Goal: Task Accomplishment & Management: Manage account settings

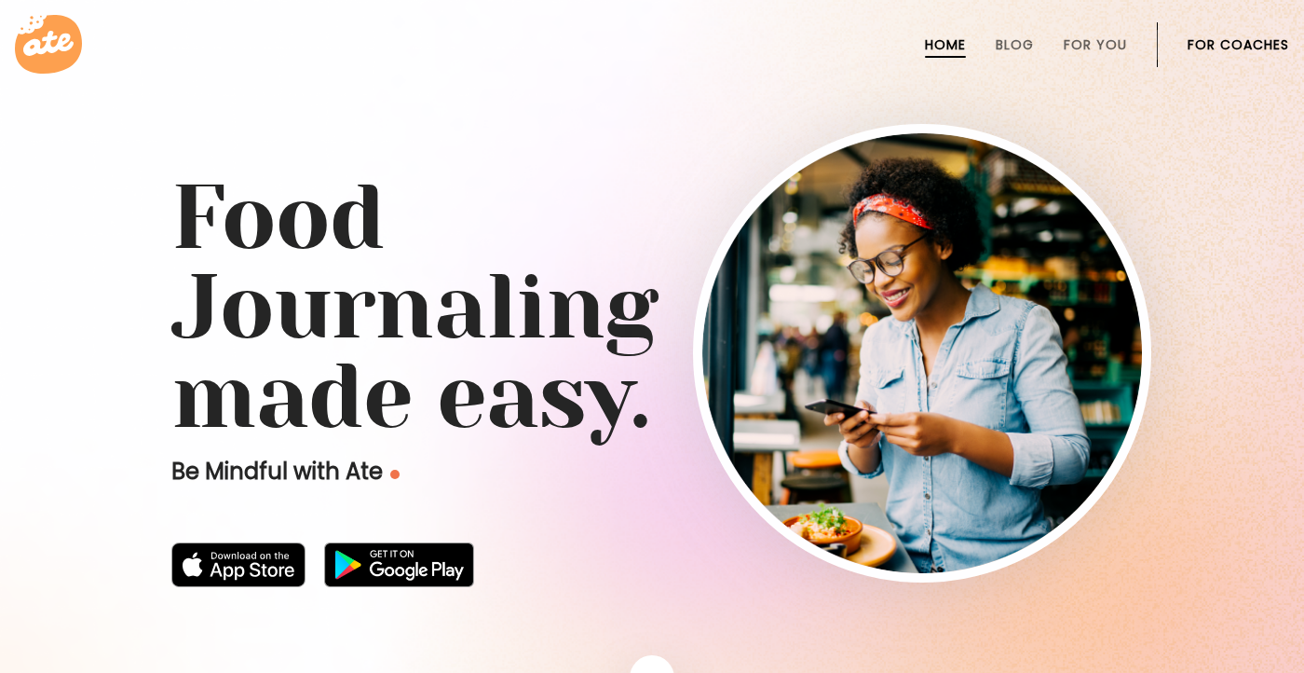
click at [1233, 48] on link "For Coaches" at bounding box center [1239, 44] width 102 height 15
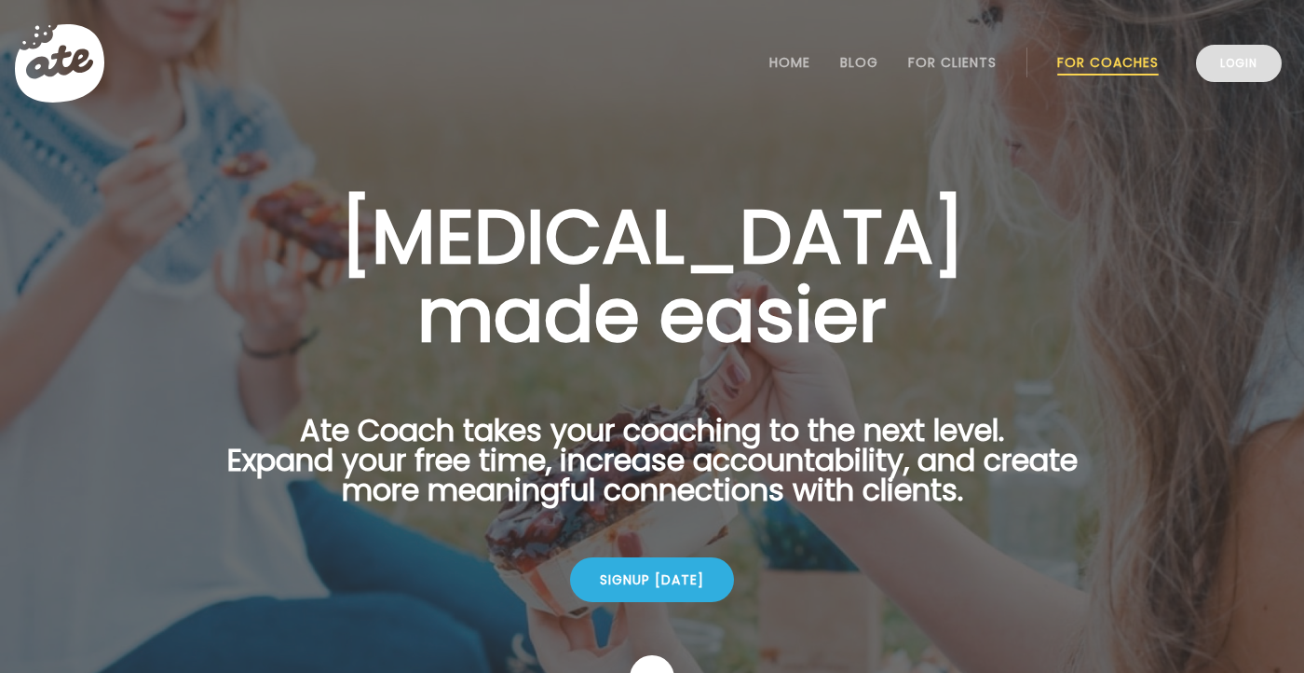
click at [1270, 59] on link "Login" at bounding box center [1239, 63] width 86 height 37
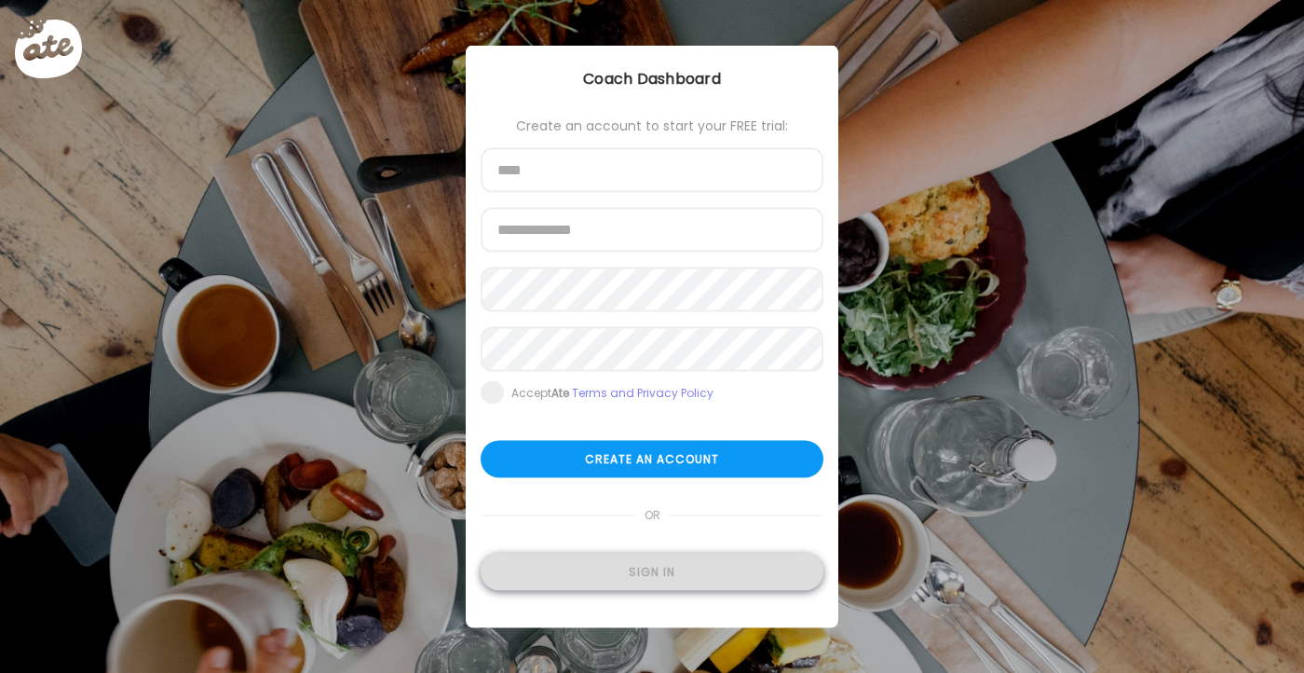
type input "**********"
click at [589, 573] on div "Sign in" at bounding box center [652, 571] width 343 height 37
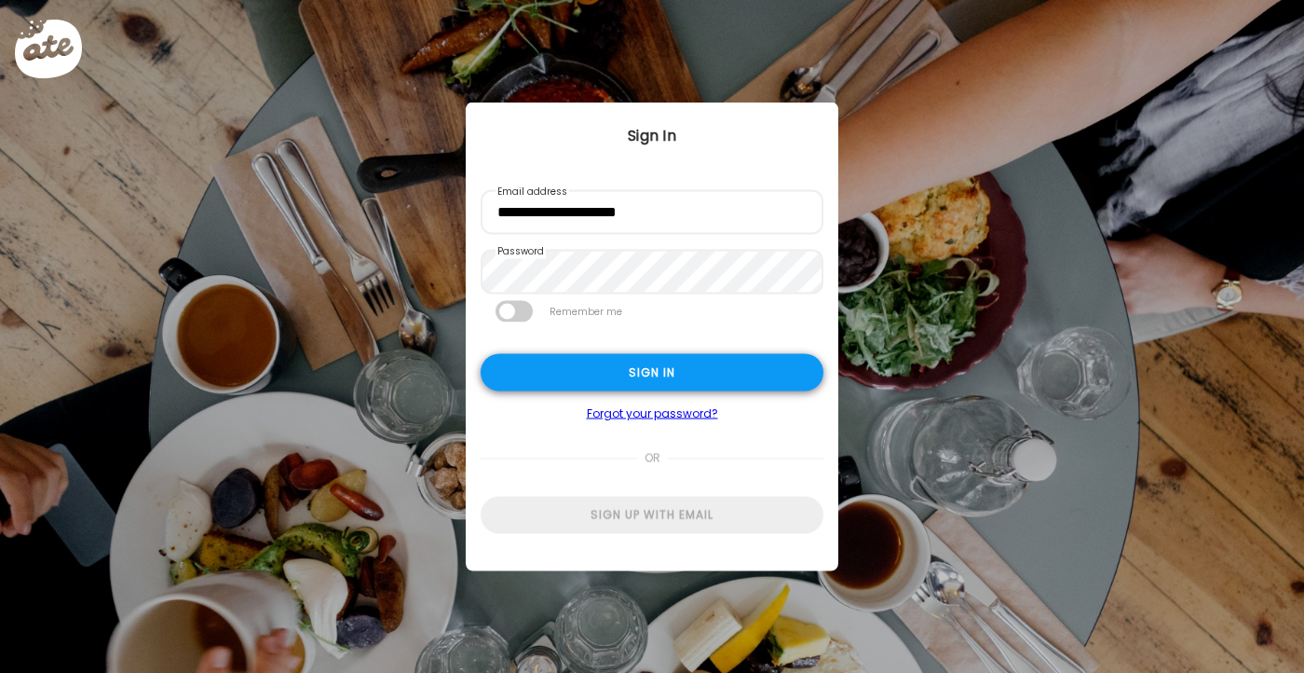
click at [677, 378] on div "Sign in" at bounding box center [652, 372] width 343 height 37
click at [657, 378] on div "Sign in" at bounding box center [652, 372] width 343 height 37
type input "**********"
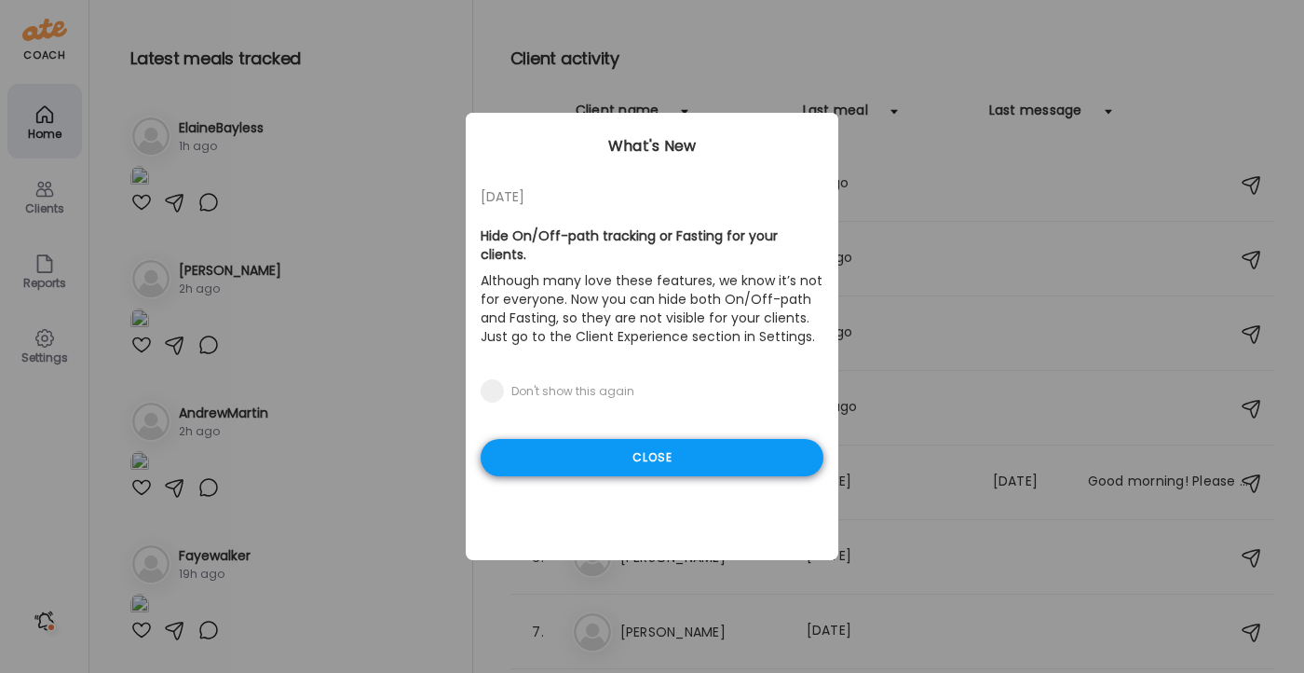
click at [652, 447] on div "Close" at bounding box center [652, 457] width 343 height 37
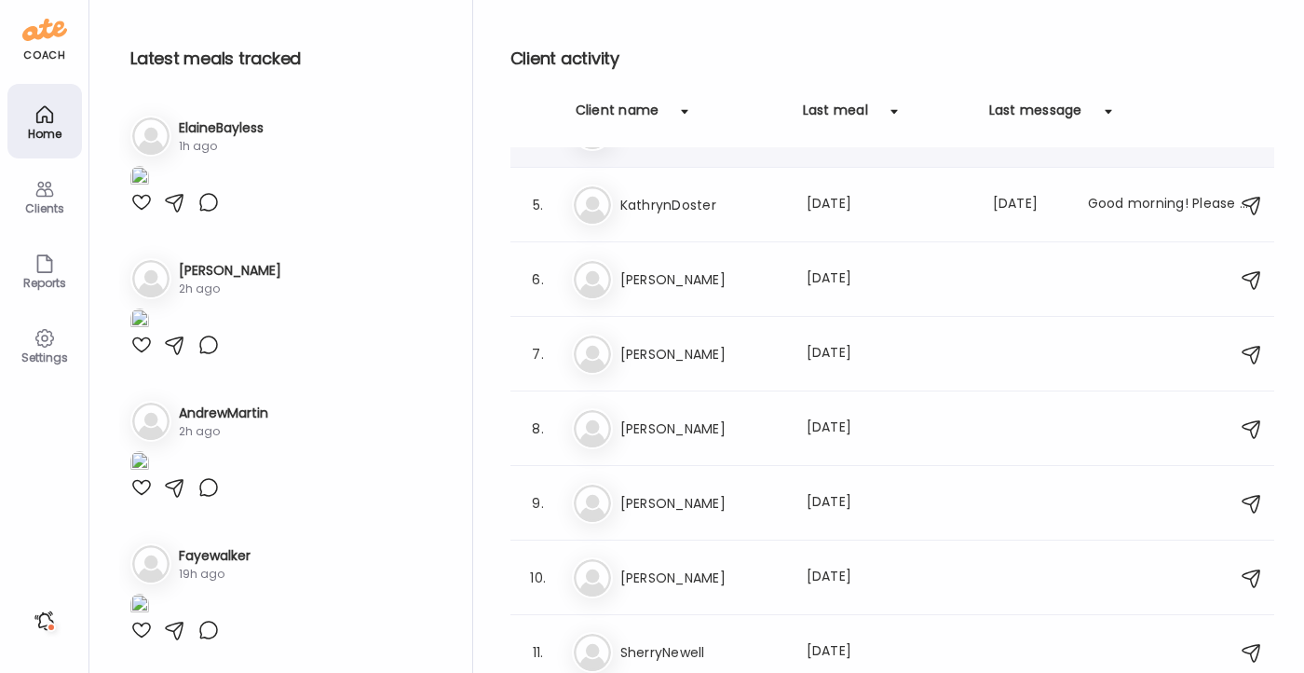
scroll to position [279, 0]
click at [683, 432] on h3 "Yolanda" at bounding box center [702, 427] width 164 height 22
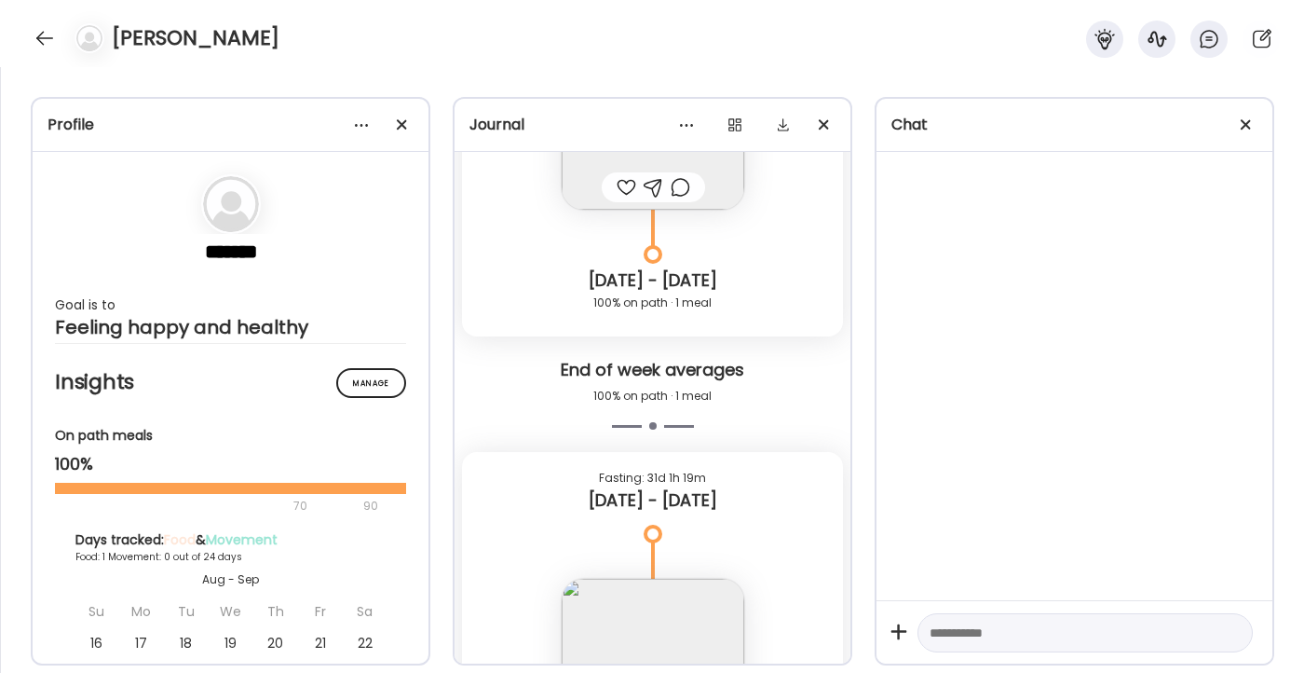
scroll to position [10566, 0]
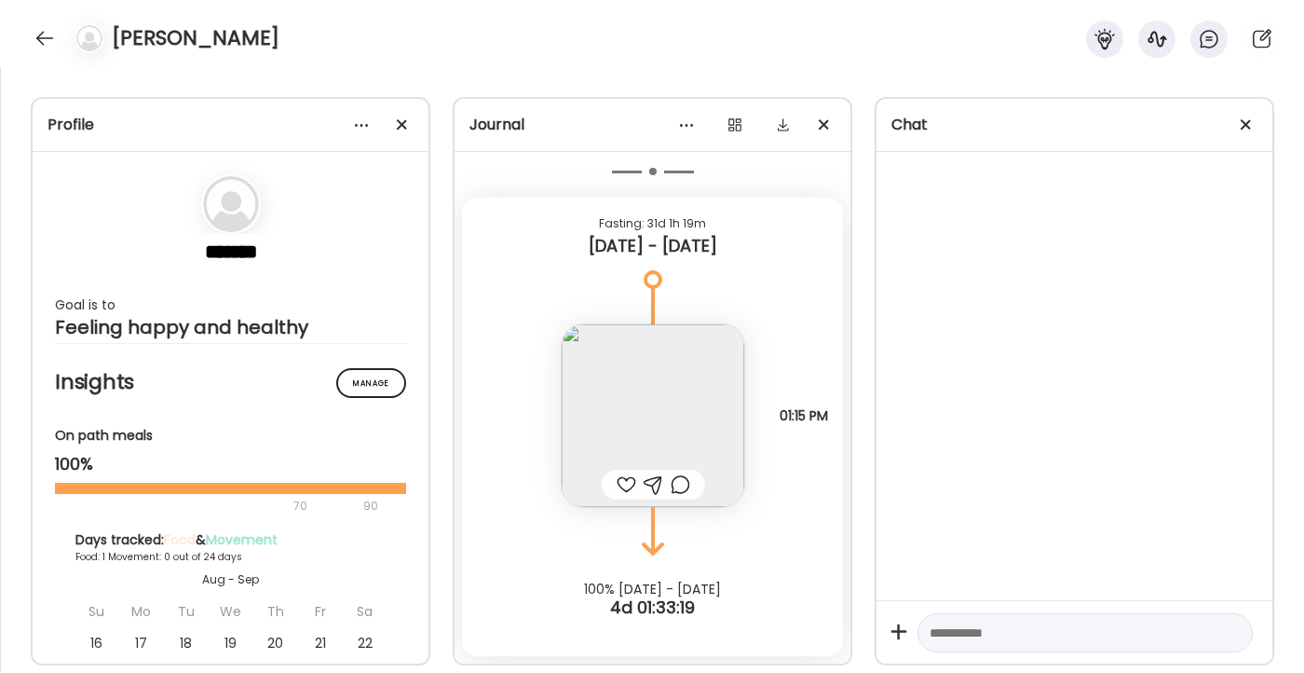
click at [664, 428] on img at bounding box center [653, 415] width 183 height 183
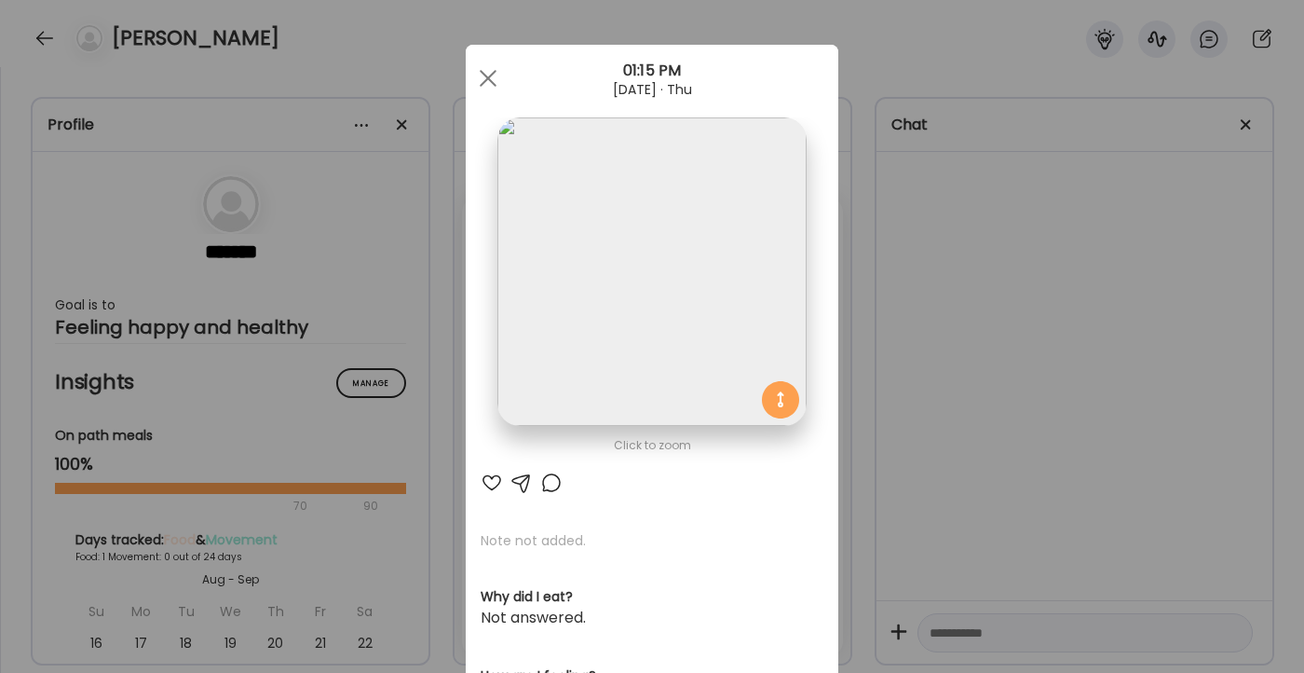
click at [656, 317] on img at bounding box center [651, 271] width 308 height 308
